Goal: Information Seeking & Learning: Learn about a topic

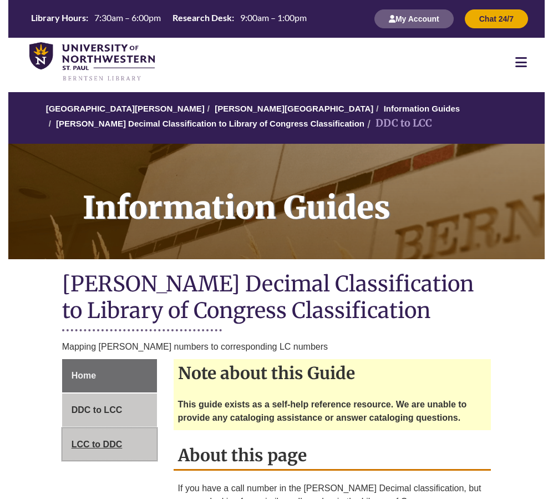
click at [99, 448] on span "LCC to DDC" at bounding box center [97, 444] width 51 height 9
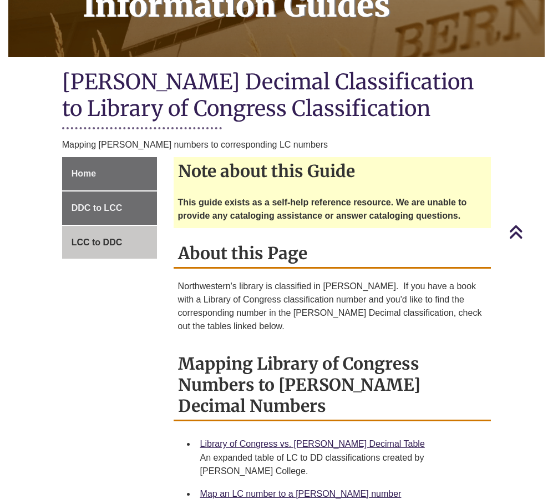
scroll to position [222, 0]
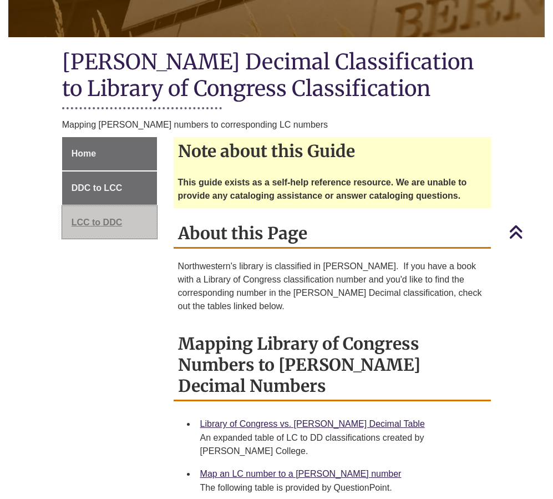
click at [91, 227] on span "LCC to DDC" at bounding box center [97, 222] width 51 height 9
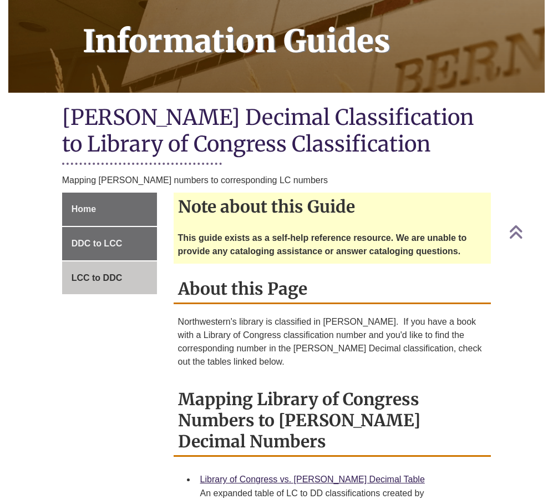
scroll to position [333, 0]
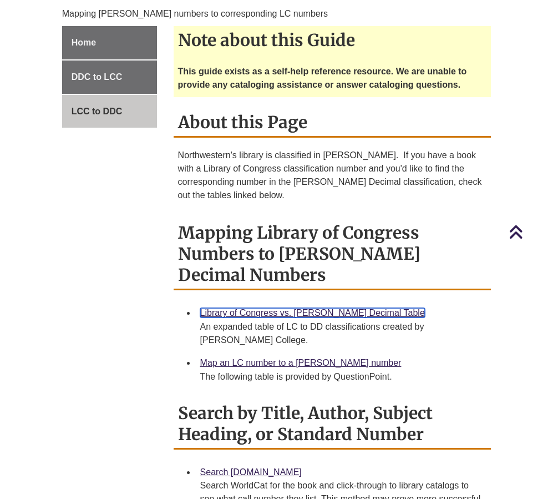
click at [263, 308] on link "Library of Congress vs. [PERSON_NAME] Decimal Table" at bounding box center [312, 312] width 225 height 9
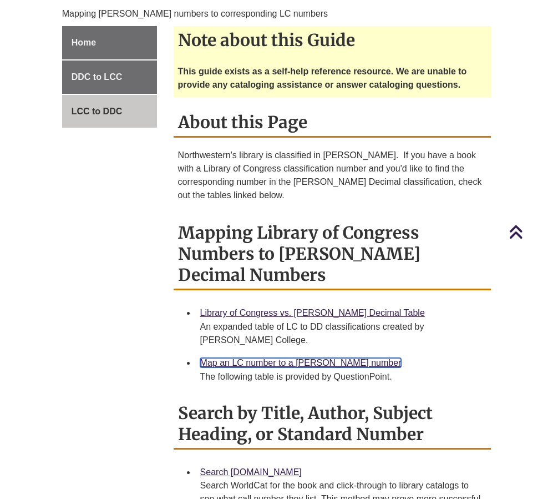
click at [287, 358] on link "Map an LC number to a [PERSON_NAME] number" at bounding box center [300, 362] width 201 height 9
